Goal: Task Accomplishment & Management: Use online tool/utility

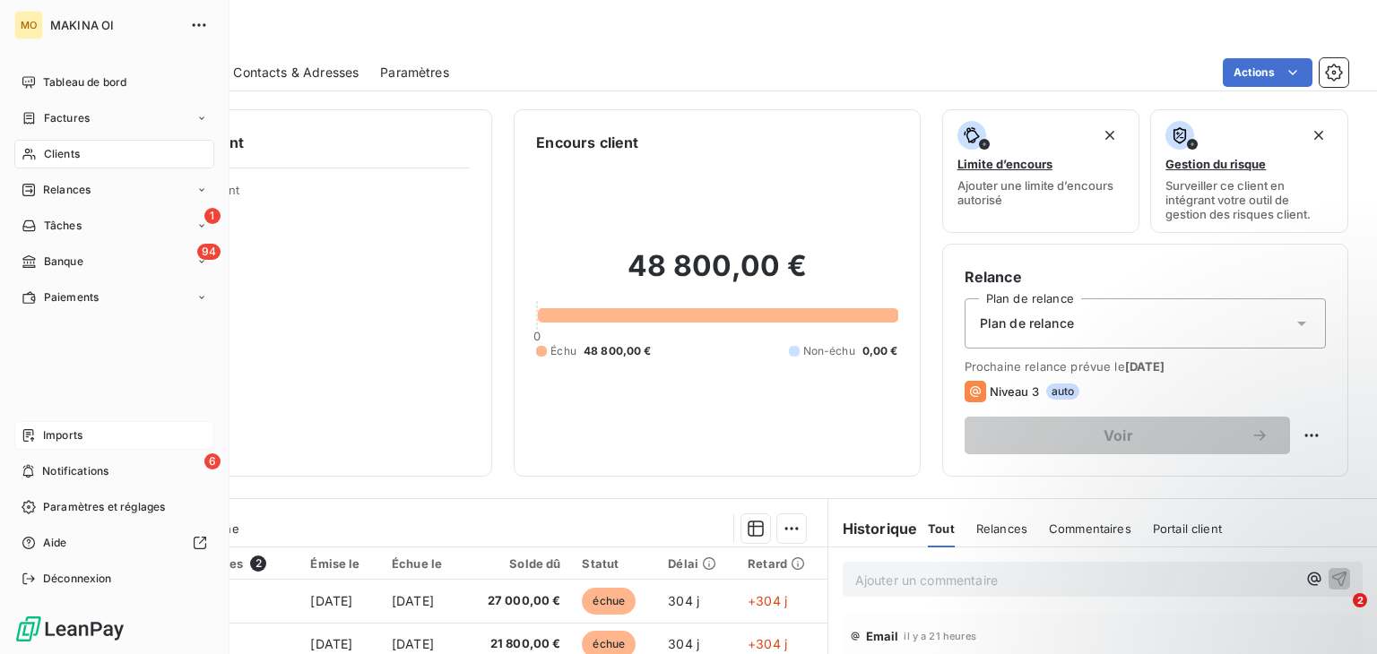
click at [80, 439] on span "Imports" at bounding box center [62, 436] width 39 height 16
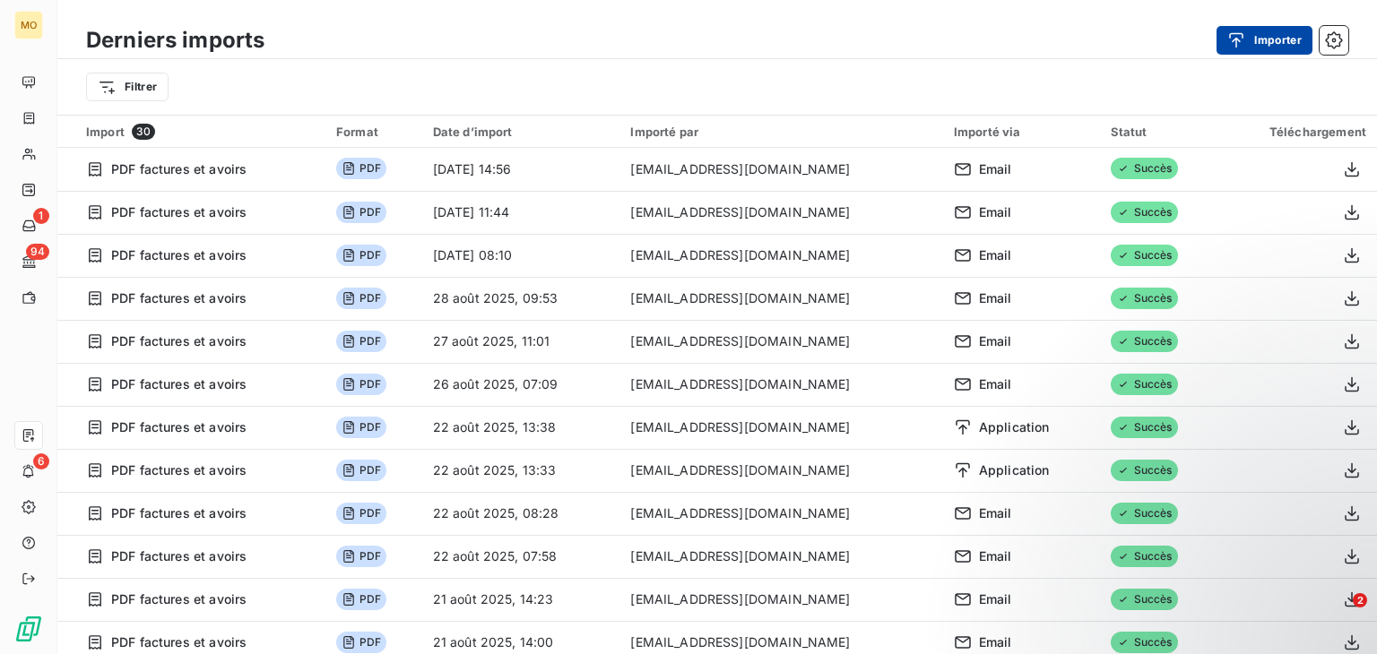
click at [1251, 44] on div "button" at bounding box center [1240, 40] width 27 height 18
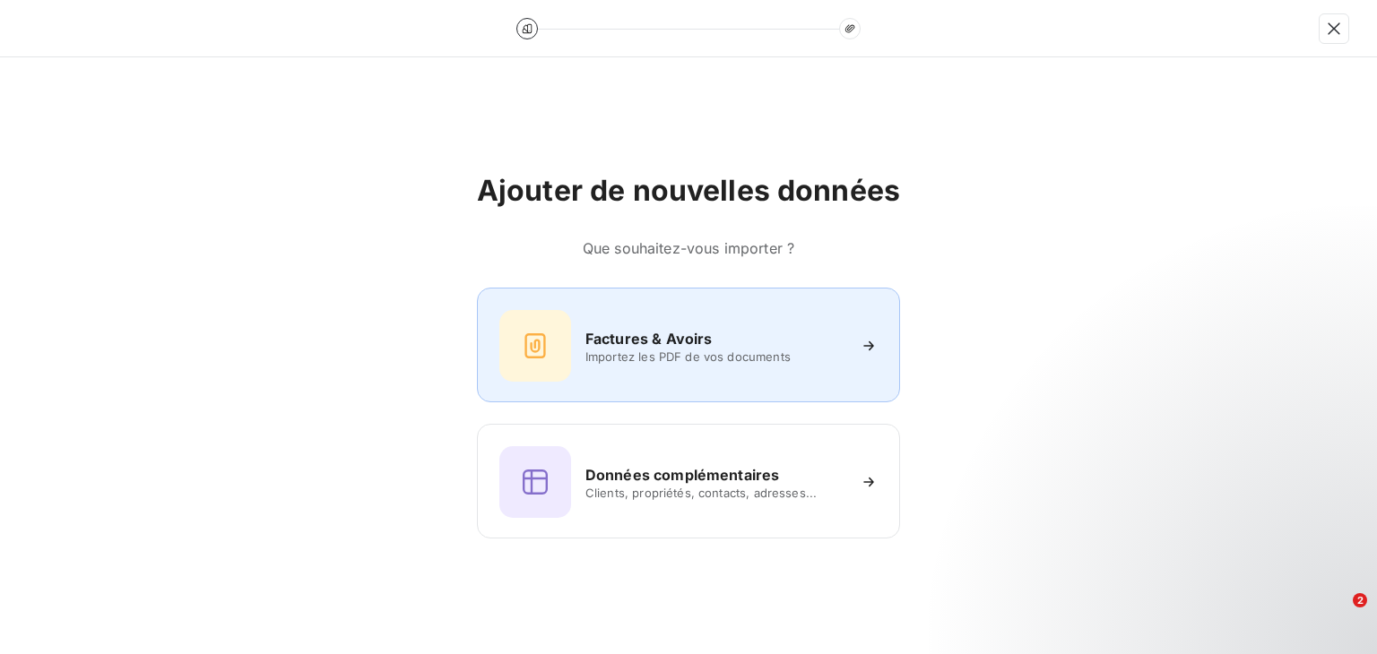
click at [669, 329] on h6 "Factures & Avoirs" at bounding box center [648, 339] width 127 height 22
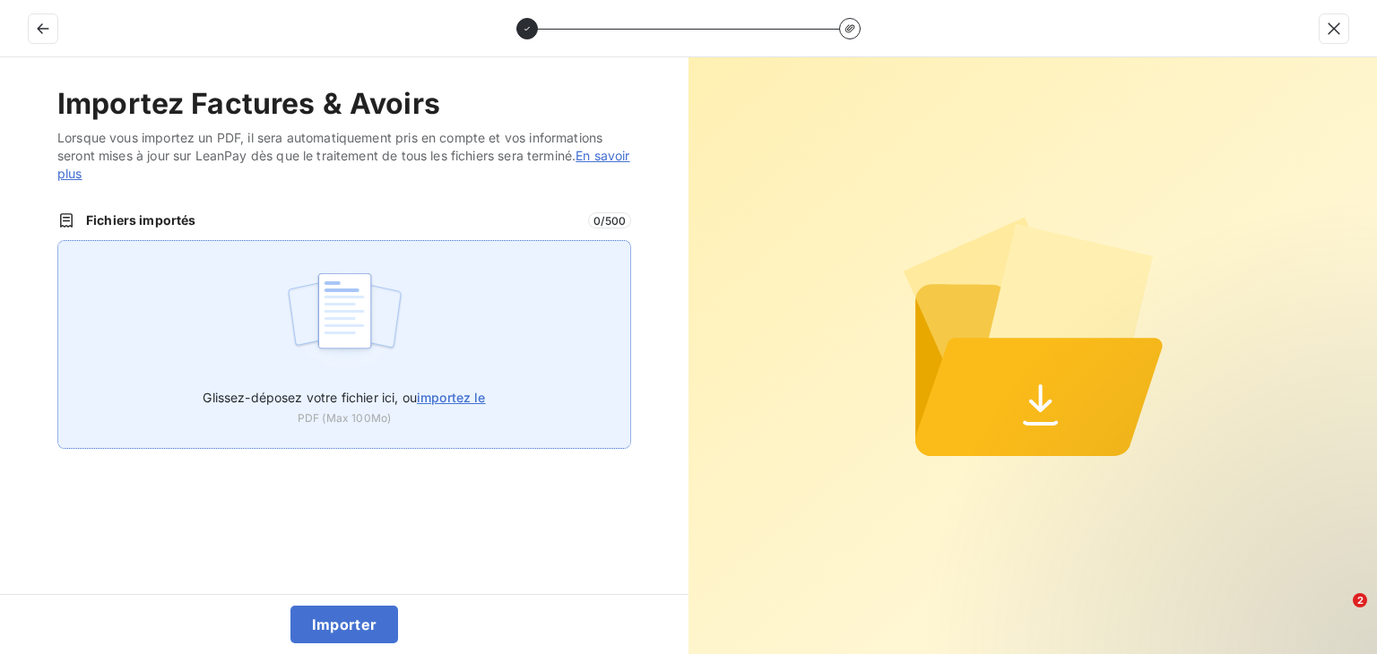
click at [472, 403] on span "importez le" at bounding box center [451, 397] width 69 height 15
click at [58, 241] on input "Glissez-déposez votre fichier ici, ou importez le" at bounding box center [57, 240] width 1 height 1
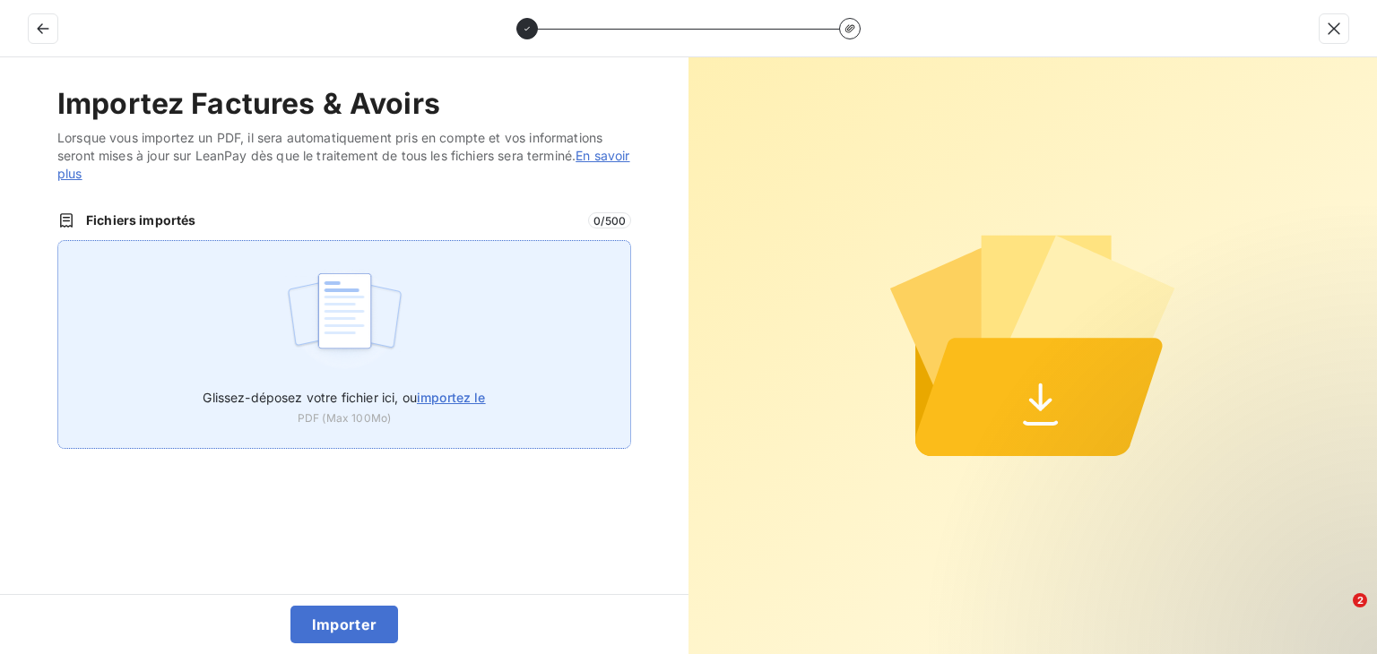
type input "C:\fakepath\facture_F8710825 (2).pdf"
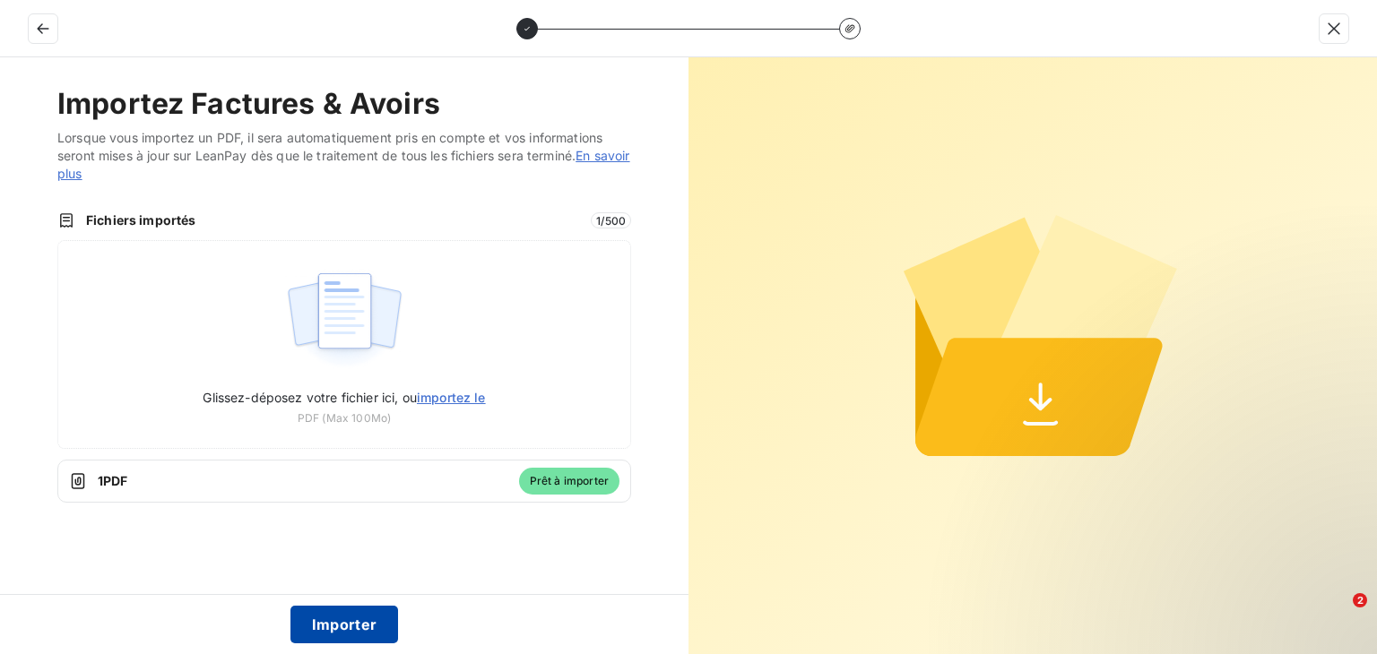
click at [347, 623] on button "Importer" at bounding box center [344, 625] width 108 height 38
